Goal: Task Accomplishment & Management: Manage account settings

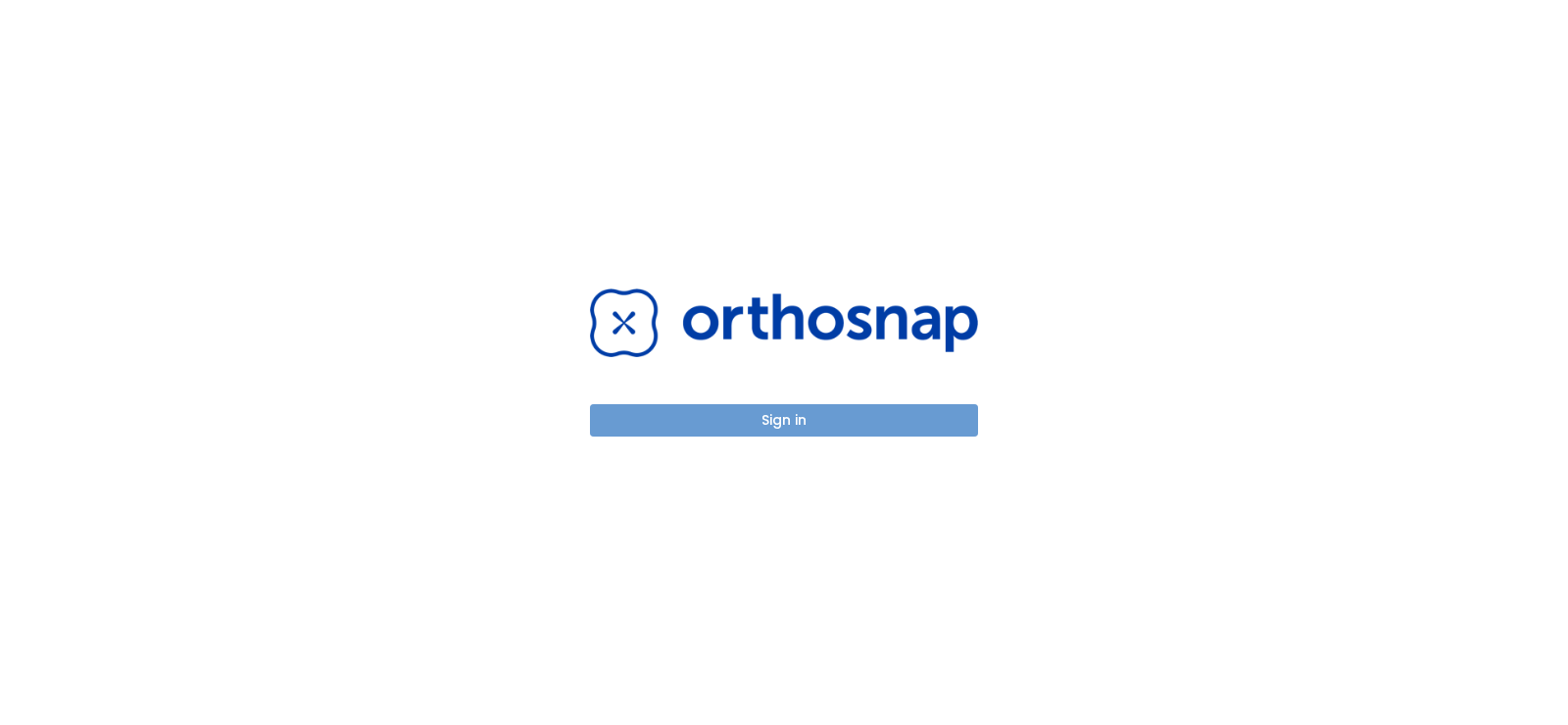
click at [801, 423] on button "Sign in" at bounding box center [784, 420] width 388 height 32
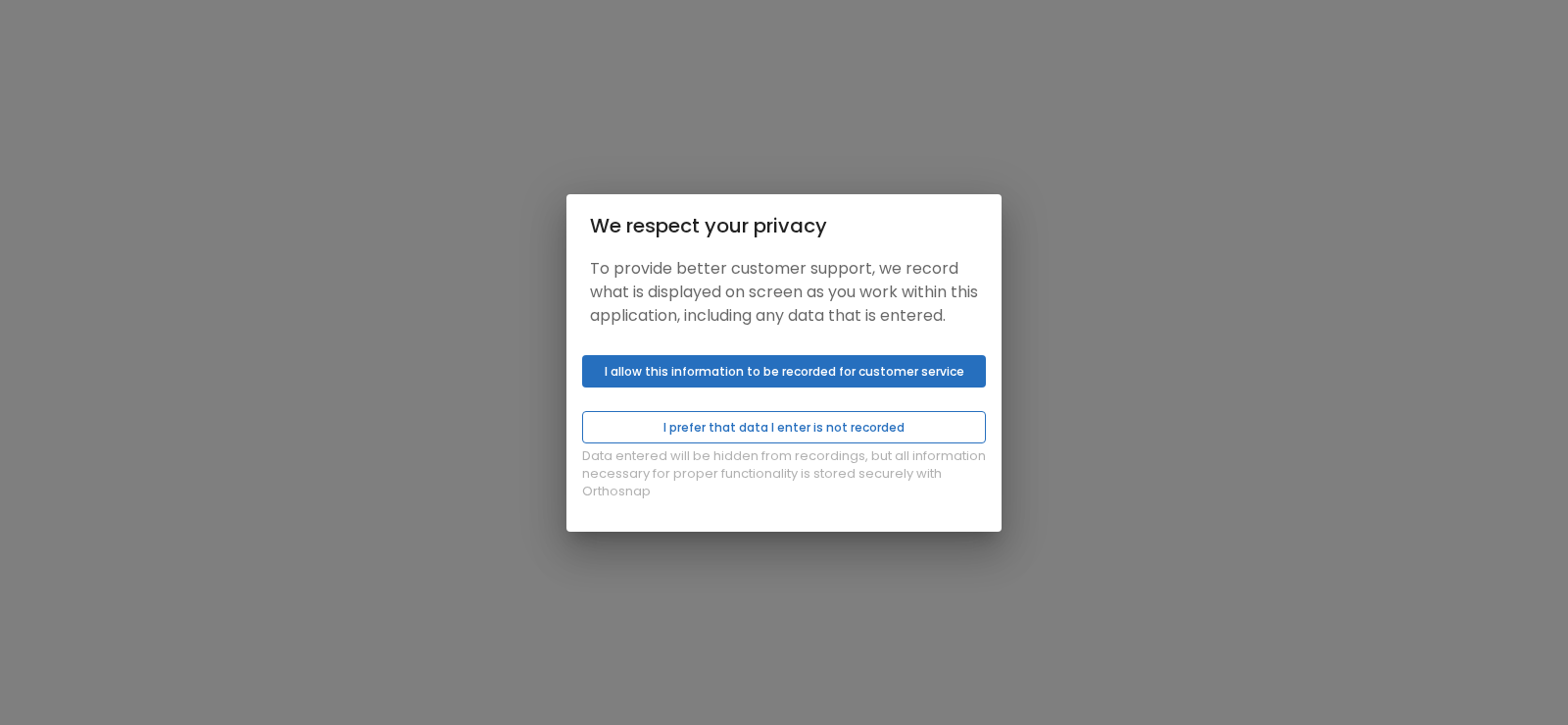
click at [717, 436] on button "I prefer that data I enter is not recorded" at bounding box center [784, 427] width 404 height 32
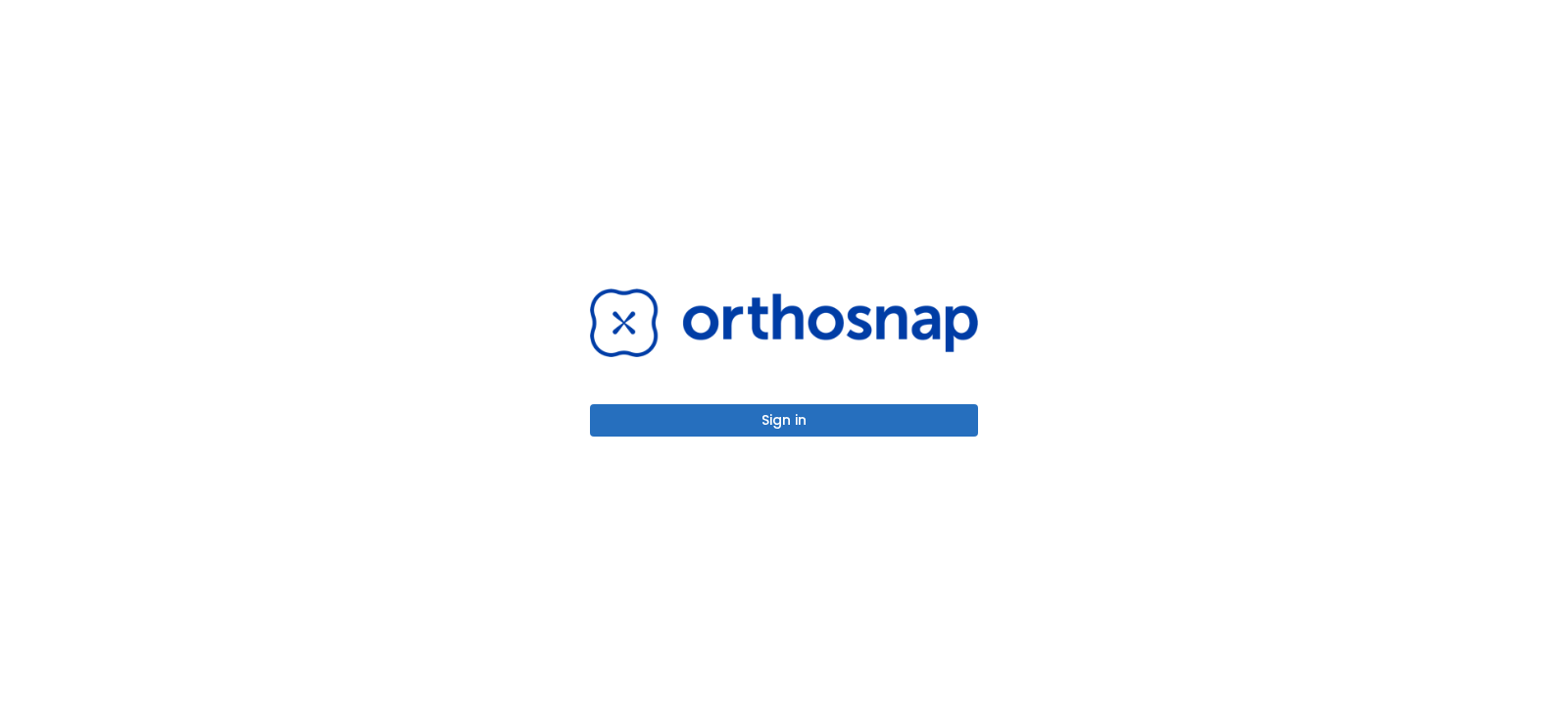
click at [768, 418] on button "Sign in" at bounding box center [784, 420] width 388 height 32
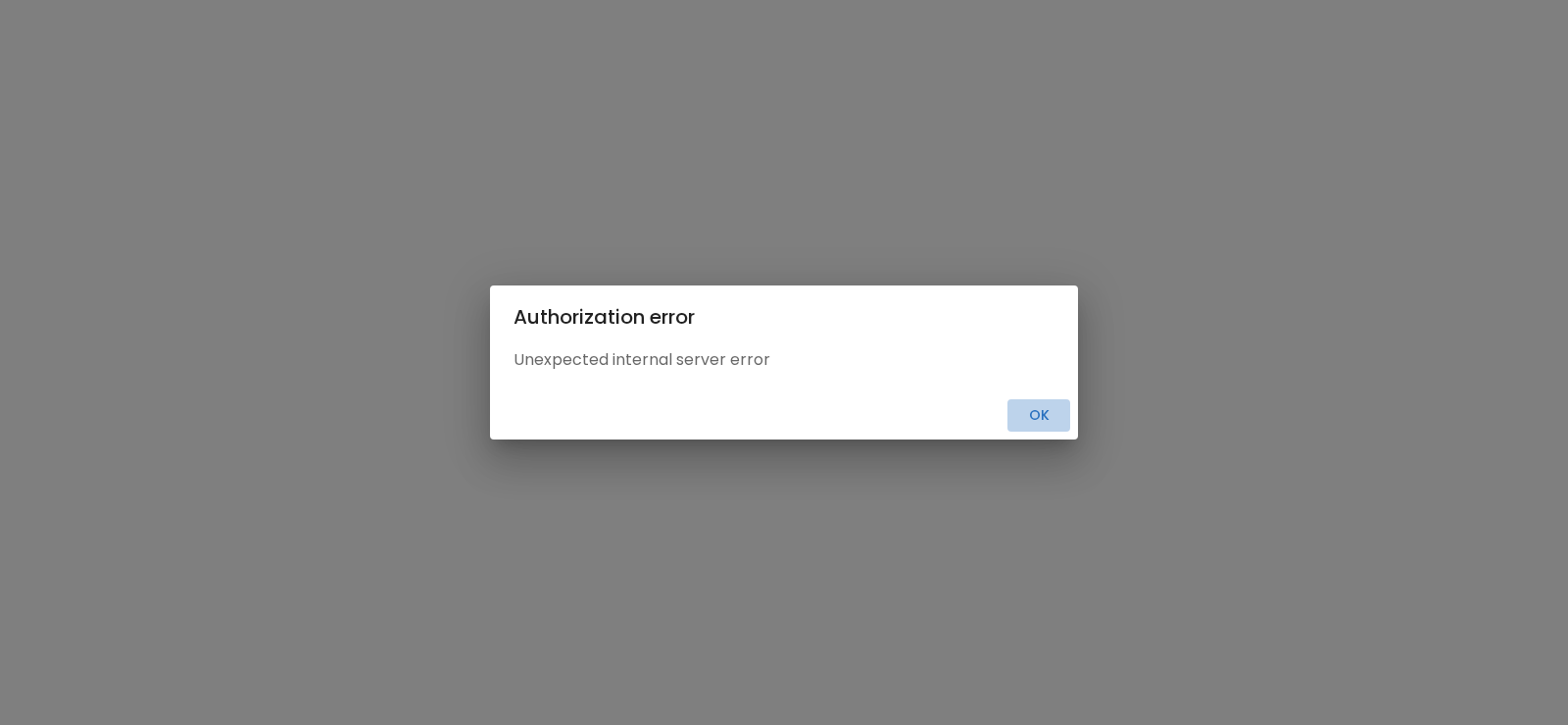
click at [1036, 413] on button "Ok" at bounding box center [1039, 415] width 63 height 32
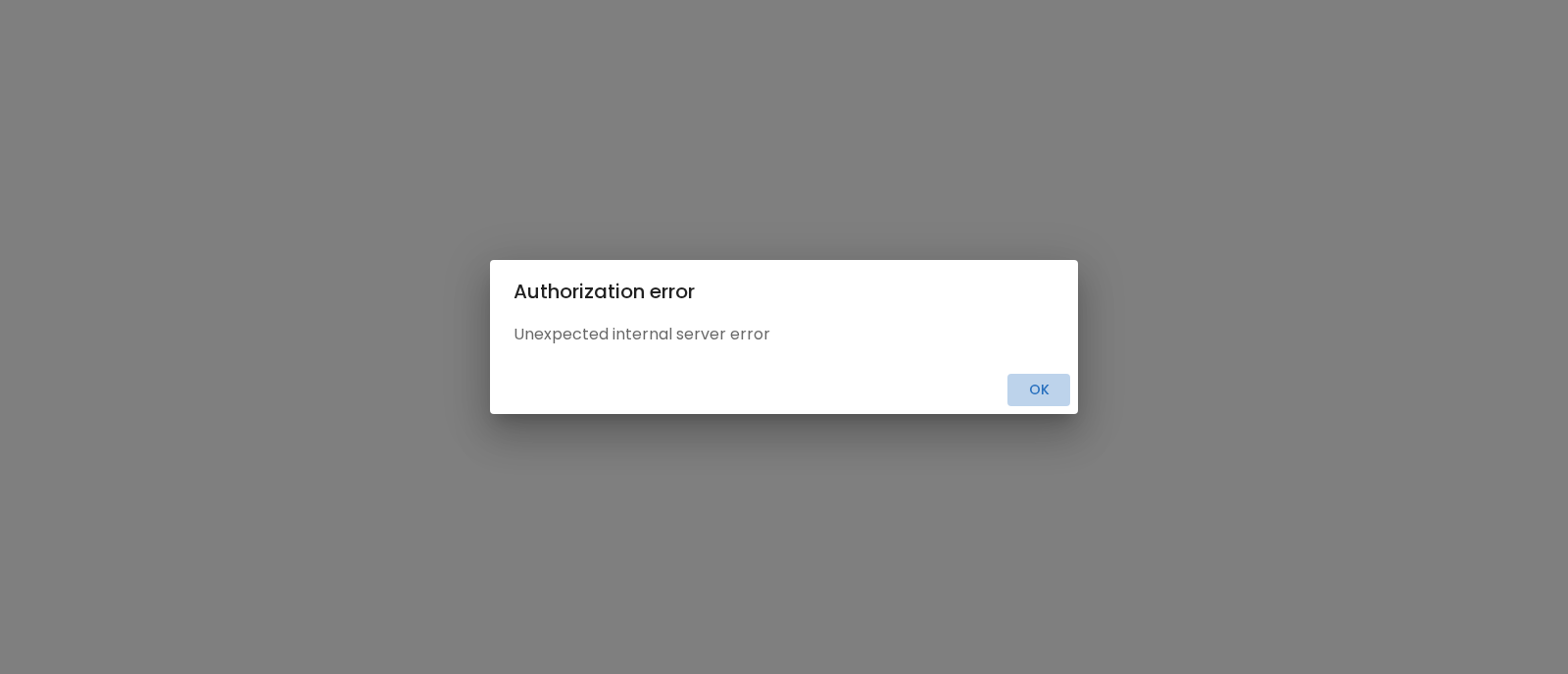
click at [1042, 394] on button "Ok" at bounding box center [1039, 390] width 63 height 32
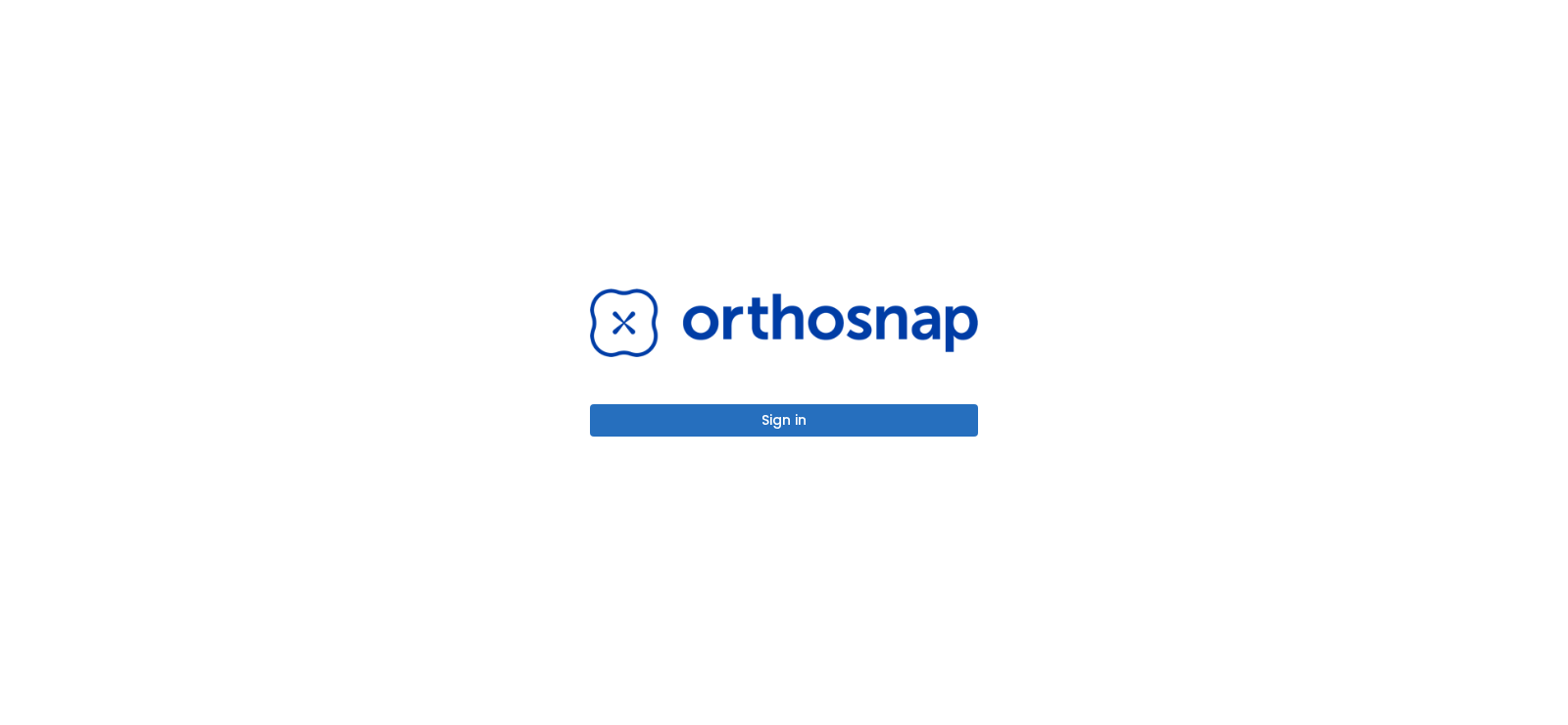
click at [777, 421] on button "Sign in" at bounding box center [784, 420] width 388 height 32
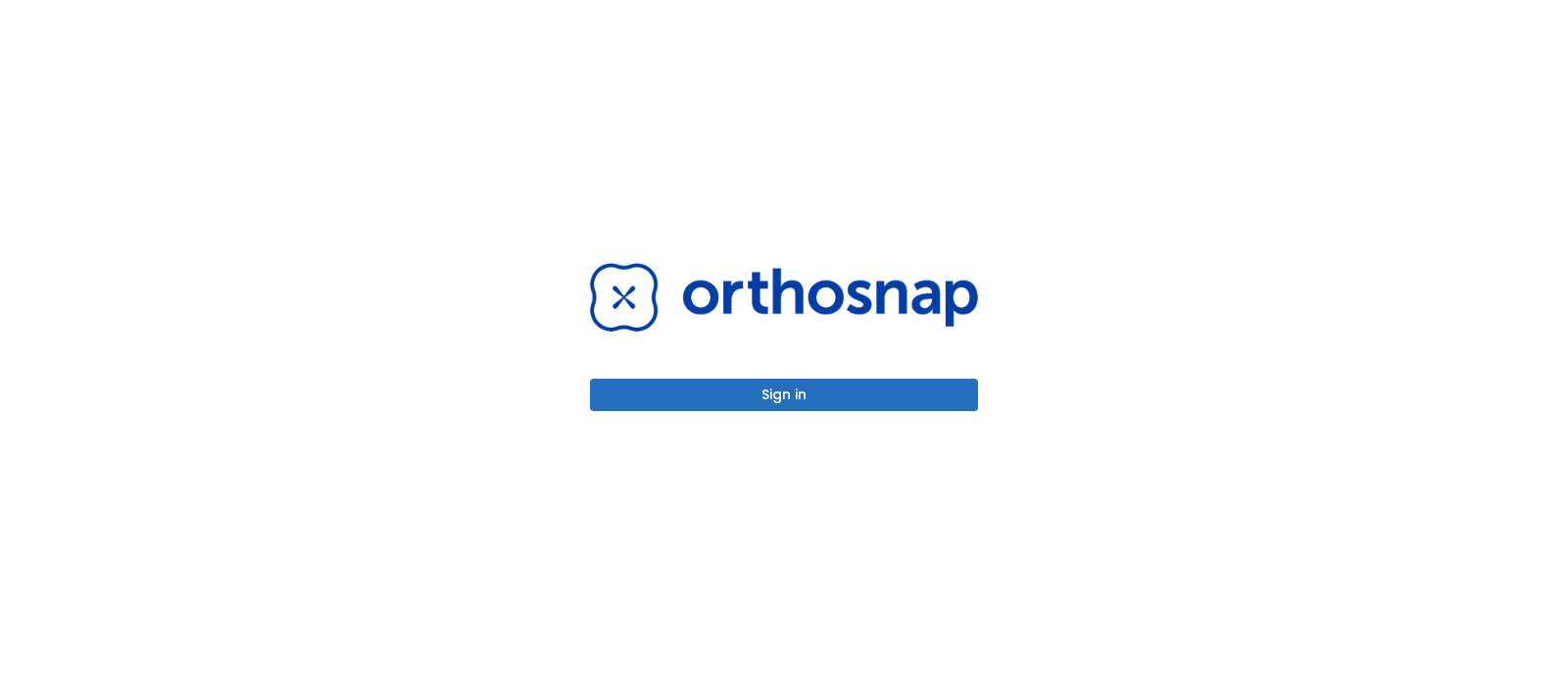
click at [825, 391] on button "Sign in" at bounding box center [784, 395] width 388 height 32
